Goal: Task Accomplishment & Management: Manage account settings

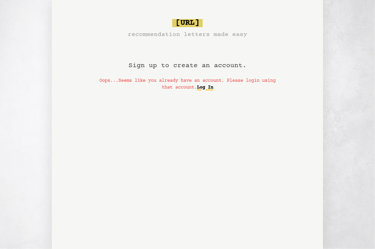
click at [213, 88] on link "Log In" at bounding box center [205, 87] width 16 height 11
drag, startPoint x: 371, startPoint y: 25, endPoint x: 372, endPoint y: 86, distance: 61.1
click at [372, 86] on div "[URL] recommendation letters made easy Sign up to create an account. Oops...See…" at bounding box center [187, 127] width 375 height 255
click at [42, 34] on div "[URL] recommendation letters made easy Sign up to create an account. Oops...See…" at bounding box center [187, 127] width 375 height 255
click at [353, 75] on div "bragsheet.ai recommendation letters made easy Sign up to create an account. Oop…" at bounding box center [187, 127] width 375 height 255
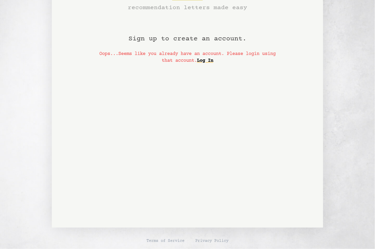
scroll to position [27, 0]
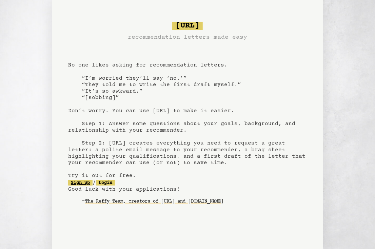
click at [77, 184] on link "Sign up" at bounding box center [80, 182] width 24 height 5
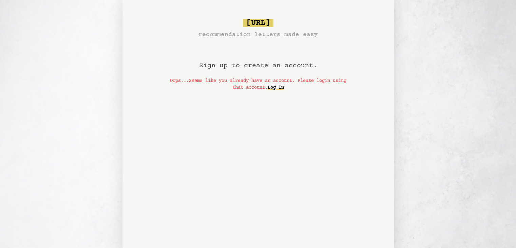
click at [375, 111] on div "bragsheet.ai recommendation letters made easy Sign up to create an account. Oop…" at bounding box center [258, 127] width 489 height 255
